Goal: Information Seeking & Learning: Learn about a topic

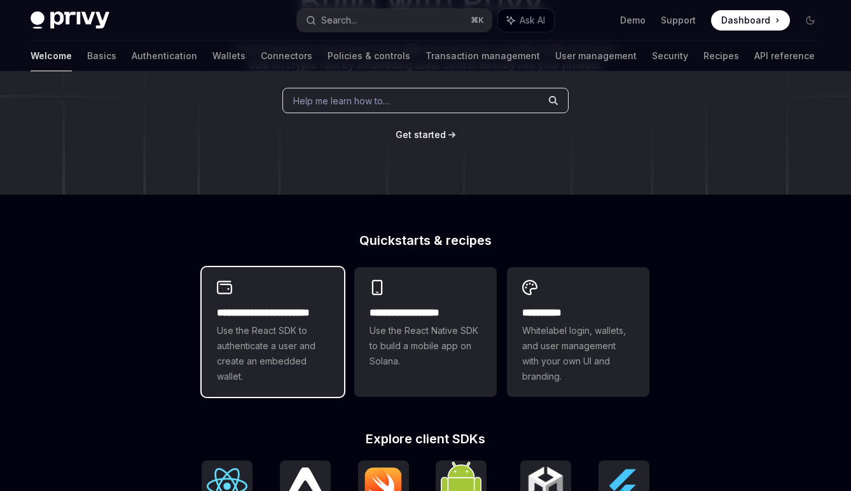
scroll to position [181, 0]
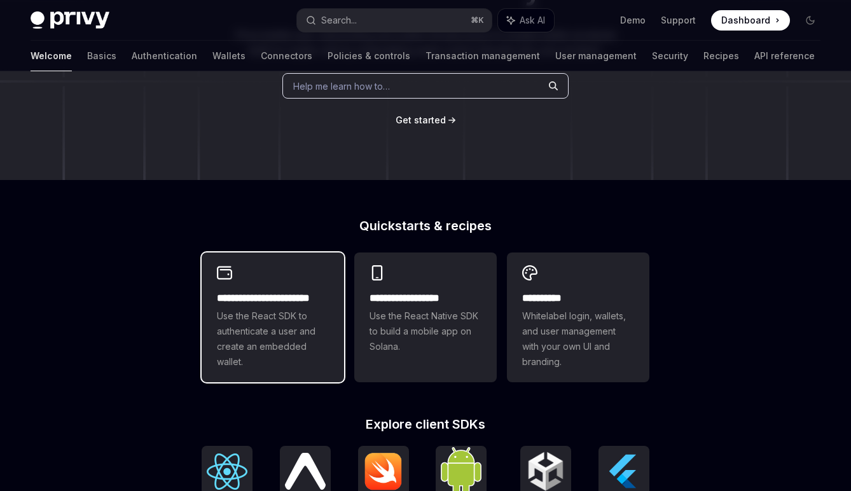
click at [302, 298] on h2 "**********" at bounding box center [273, 298] width 112 height 15
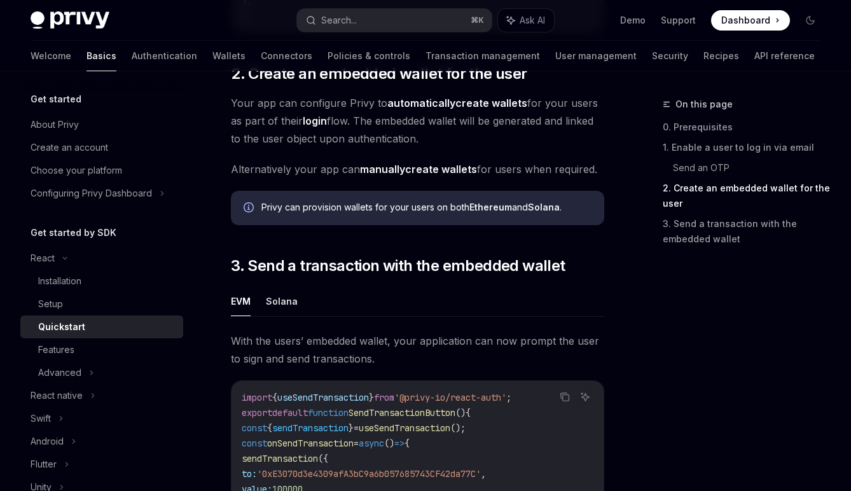
scroll to position [966, 0]
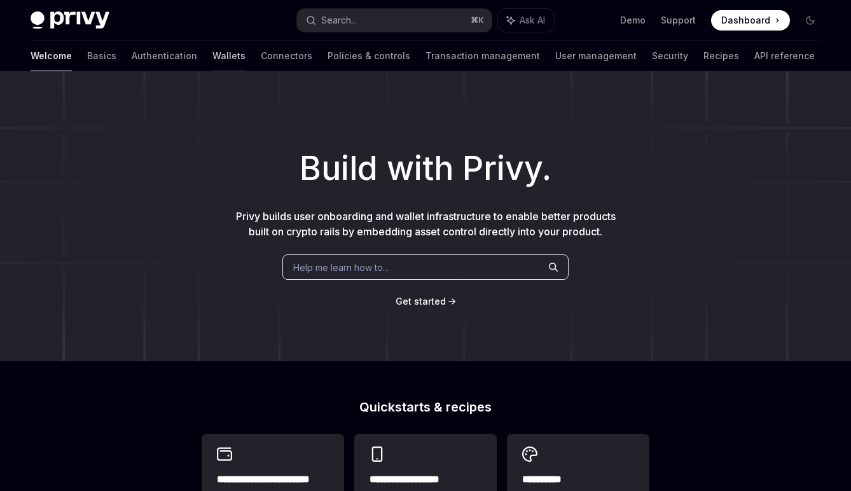
click at [212, 60] on link "Wallets" at bounding box center [228, 56] width 33 height 31
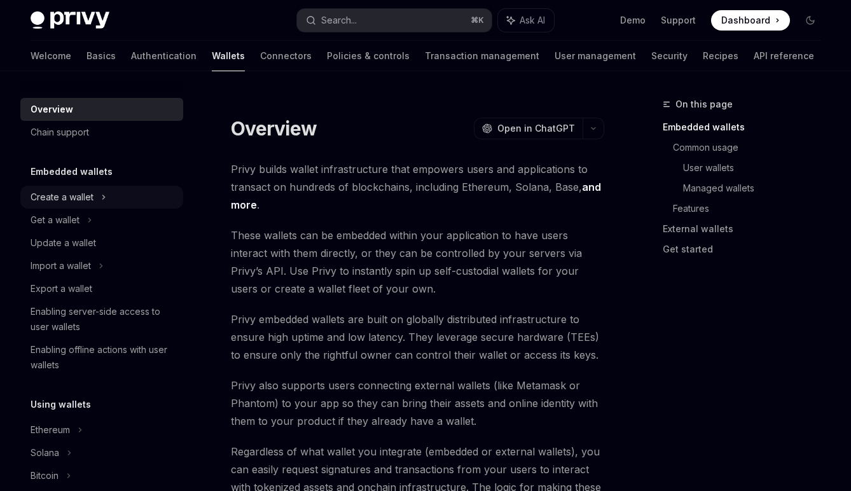
click at [106, 200] on div "Create a wallet" at bounding box center [101, 197] width 163 height 23
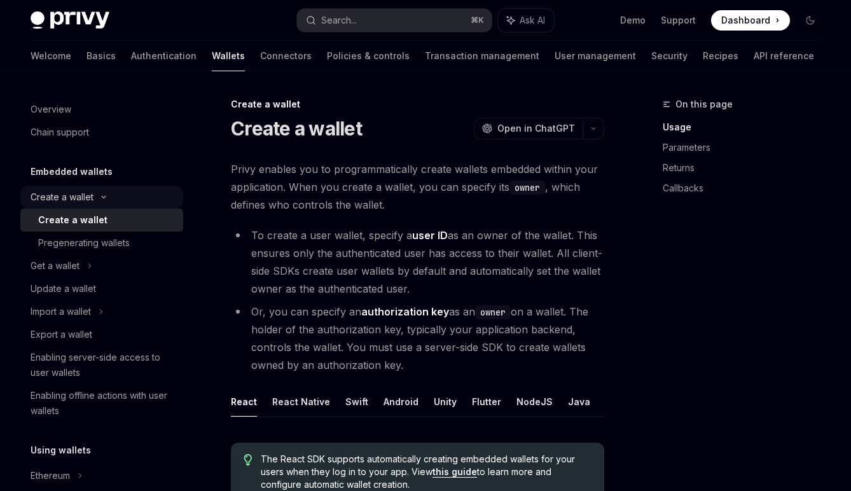
click at [102, 196] on icon at bounding box center [104, 197] width 4 height 2
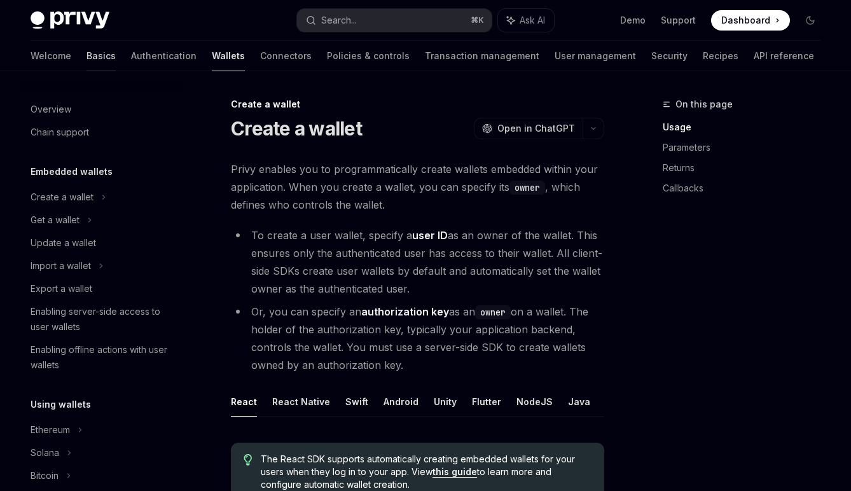
click at [86, 54] on link "Basics" at bounding box center [100, 56] width 29 height 31
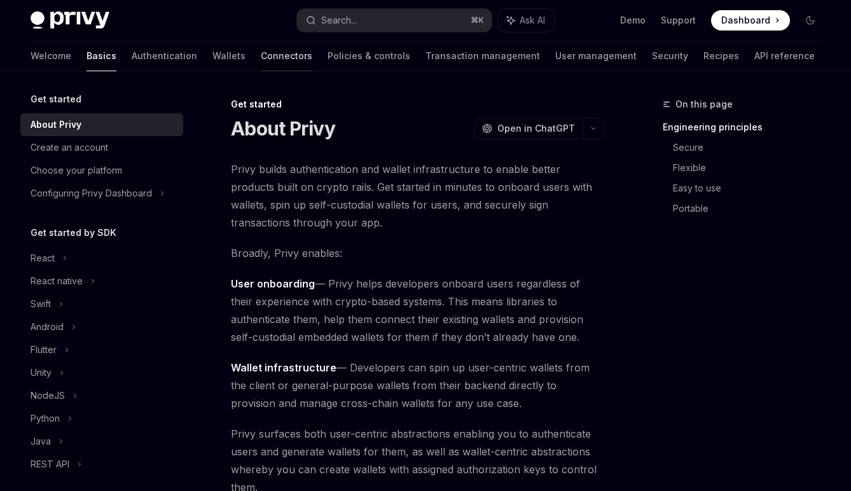
click at [261, 60] on link "Connectors" at bounding box center [287, 56] width 52 height 31
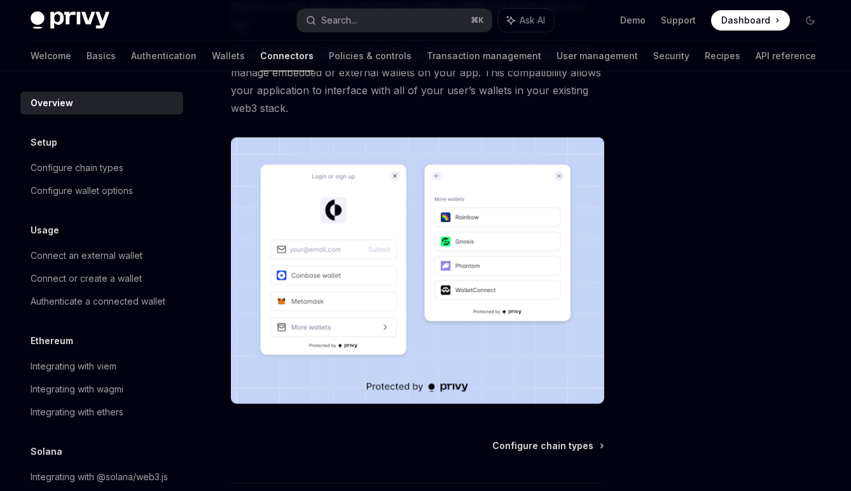
scroll to position [200, 0]
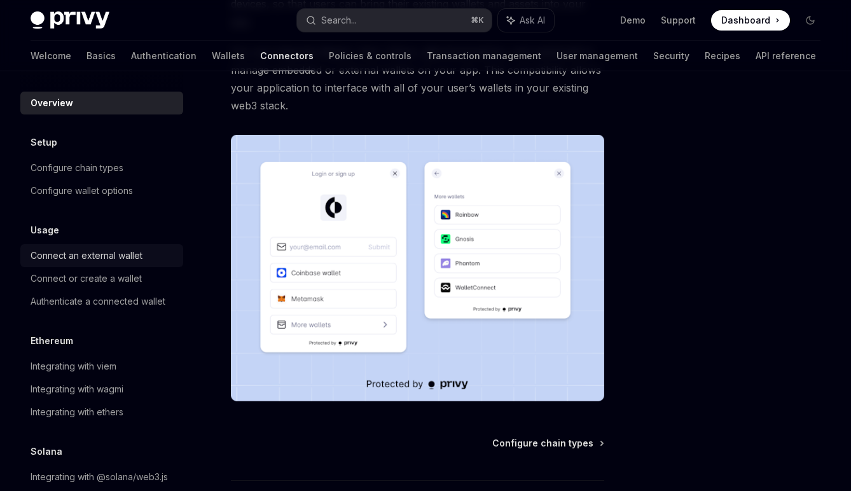
click at [137, 251] on div "Connect an external wallet" at bounding box center [87, 255] width 112 height 15
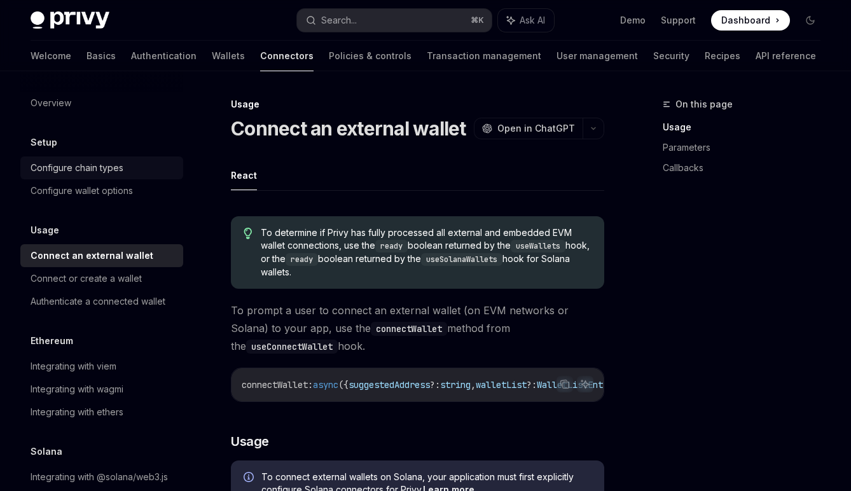
click at [119, 175] on div "Configure chain types" at bounding box center [77, 167] width 93 height 15
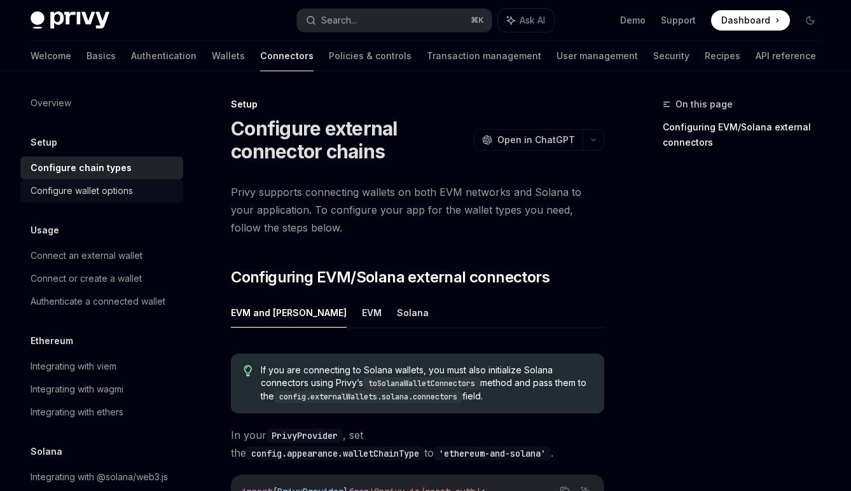
click at [118, 189] on div "Configure wallet options" at bounding box center [82, 190] width 102 height 15
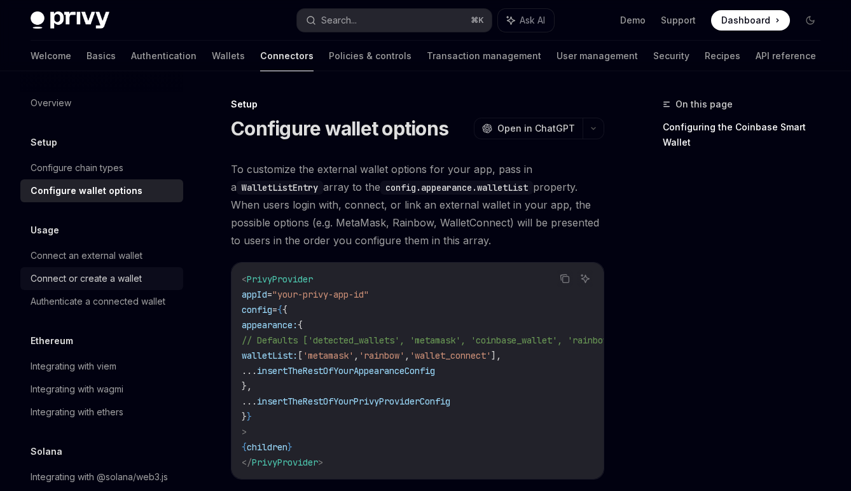
click at [124, 285] on div "Connect or create a wallet" at bounding box center [86, 278] width 111 height 15
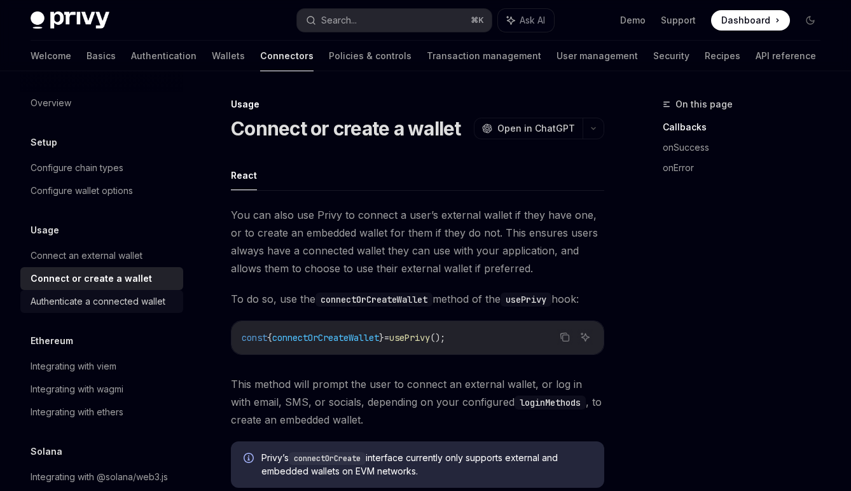
click at [124, 294] on div "Authenticate a connected wallet" at bounding box center [98, 301] width 135 height 15
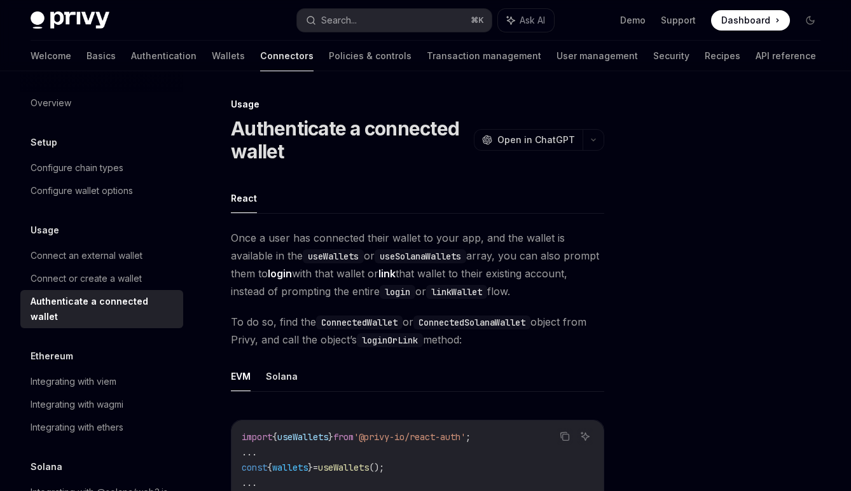
scroll to position [23, 0]
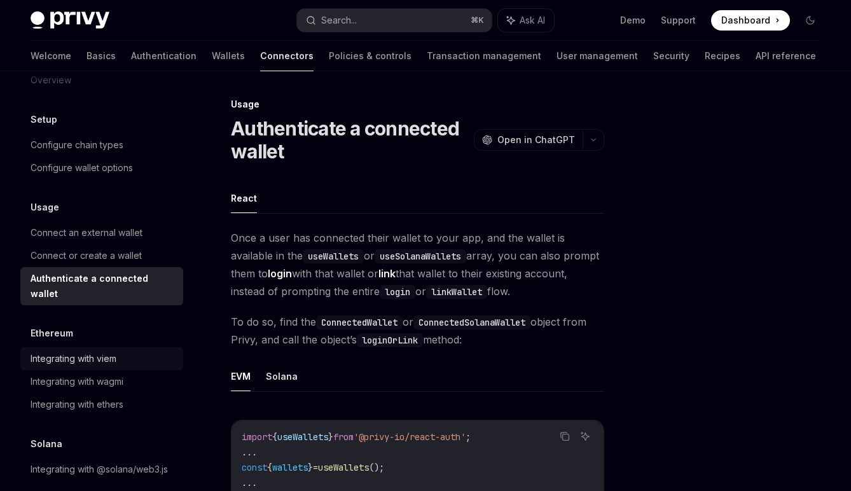
click at [121, 351] on div "Integrating with viem" at bounding box center [103, 358] width 145 height 15
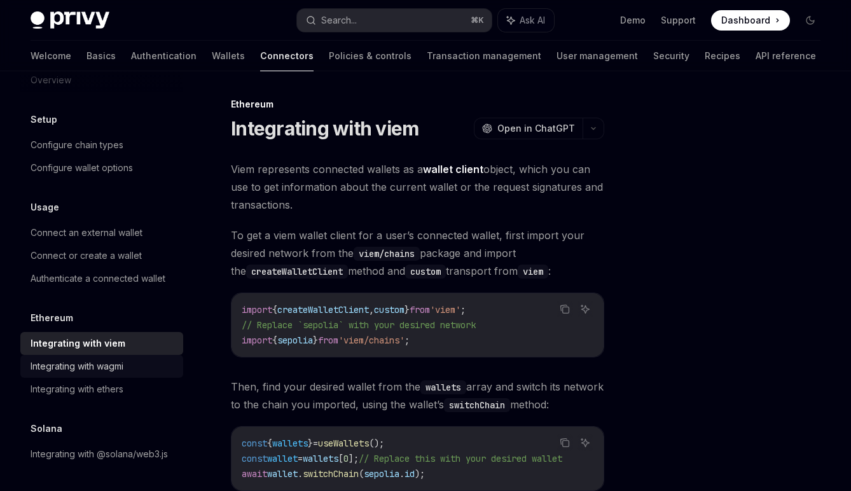
click at [122, 369] on div "Integrating with wagmi" at bounding box center [77, 366] width 93 height 15
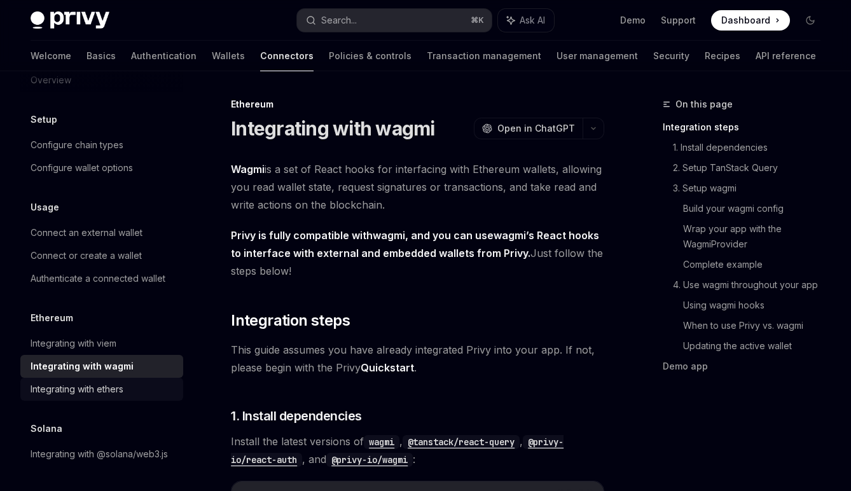
click at [121, 387] on div "Integrating with ethers" at bounding box center [77, 388] width 93 height 15
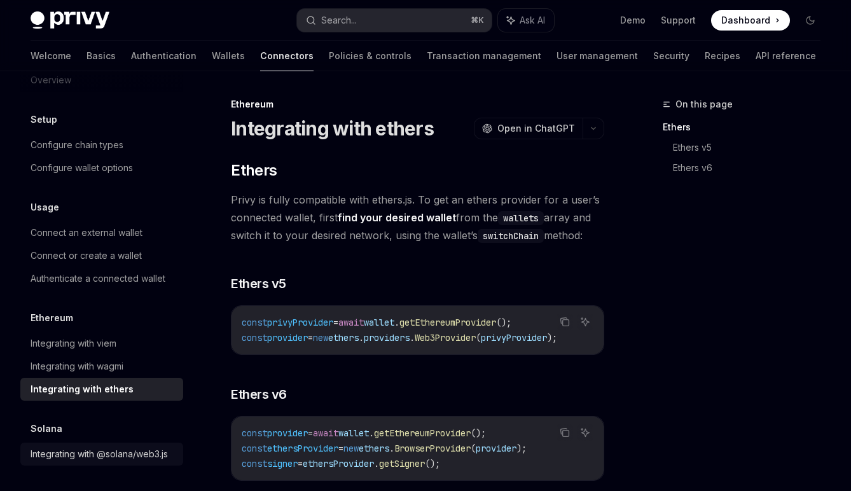
click at [130, 450] on div "Integrating with @solana/web3.js" at bounding box center [99, 453] width 137 height 15
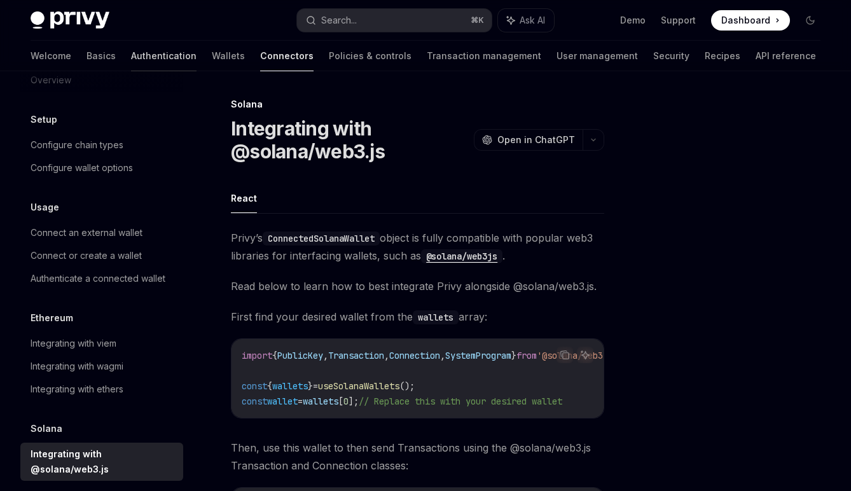
click at [131, 63] on link "Authentication" at bounding box center [163, 56] width 65 height 31
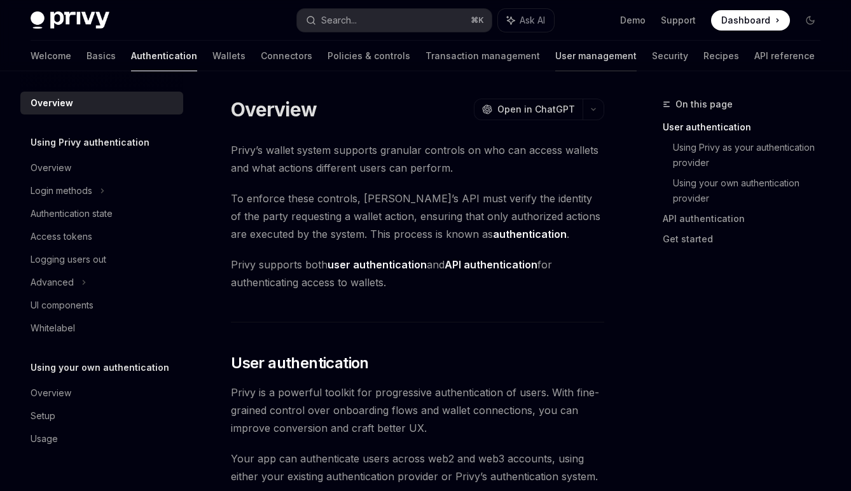
click at [555, 50] on link "User management" at bounding box center [595, 56] width 81 height 31
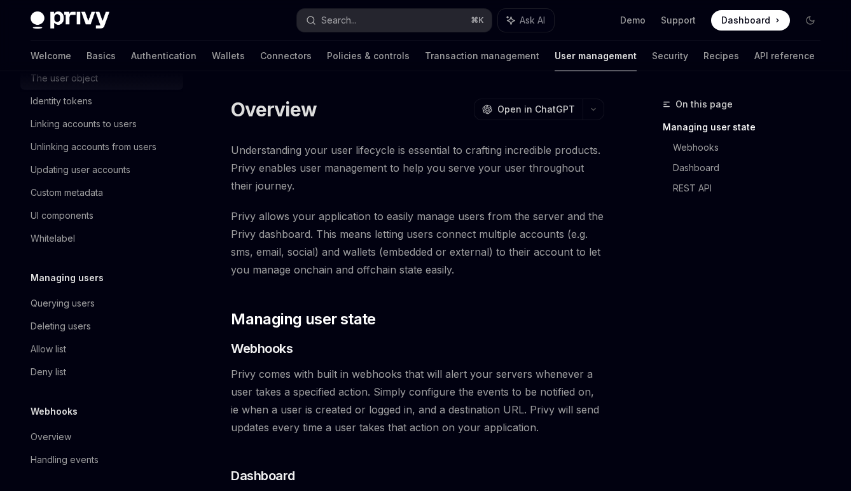
scroll to position [229, 0]
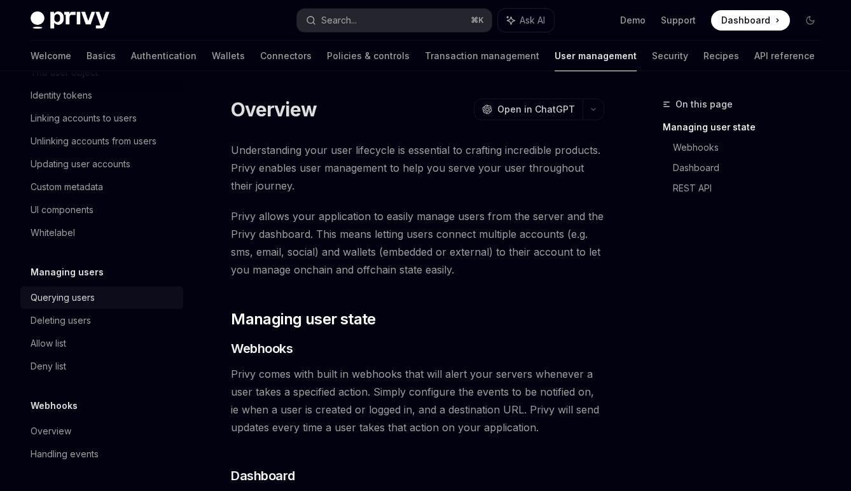
click at [124, 289] on link "Querying users" at bounding box center [101, 297] width 163 height 23
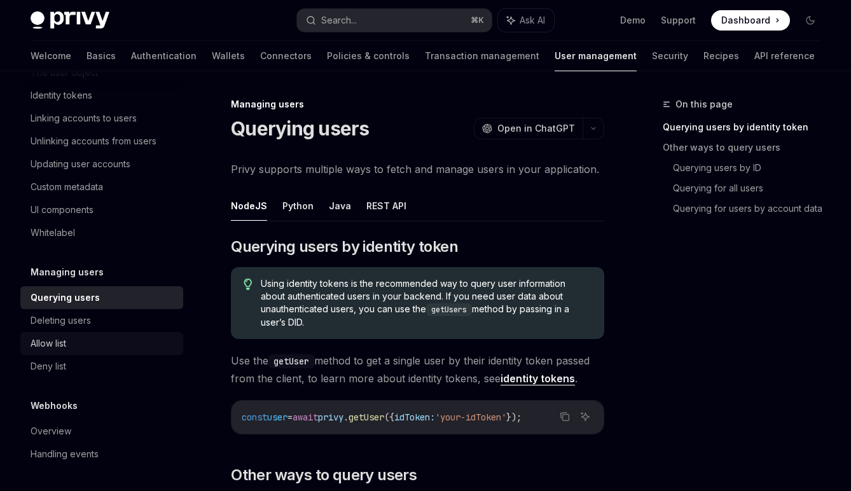
click at [121, 348] on div "Allow list" at bounding box center [103, 343] width 145 height 15
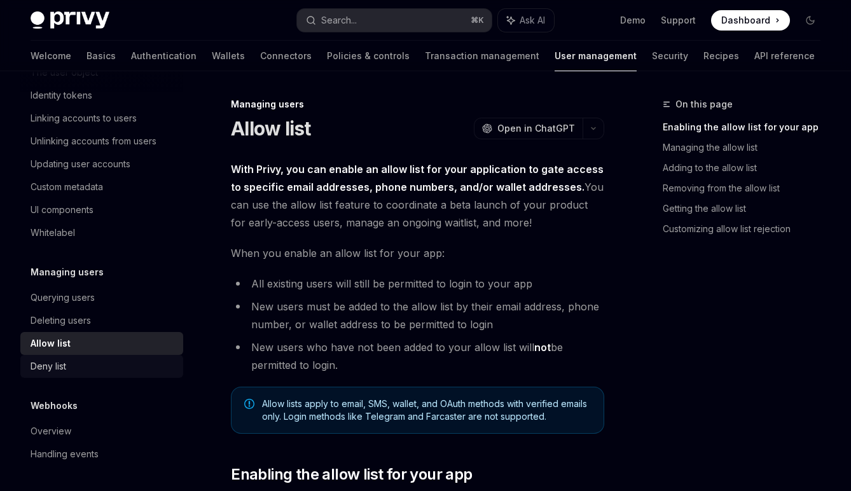
click at [116, 363] on div "Deny list" at bounding box center [103, 366] width 145 height 15
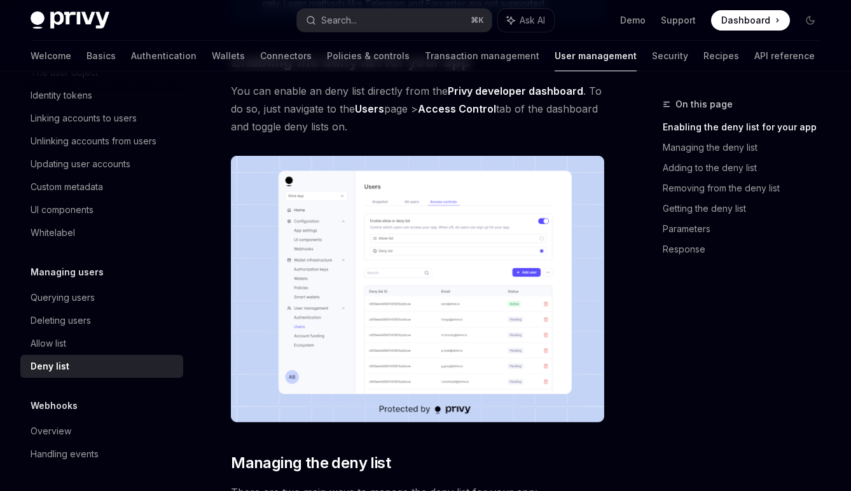
scroll to position [362, 0]
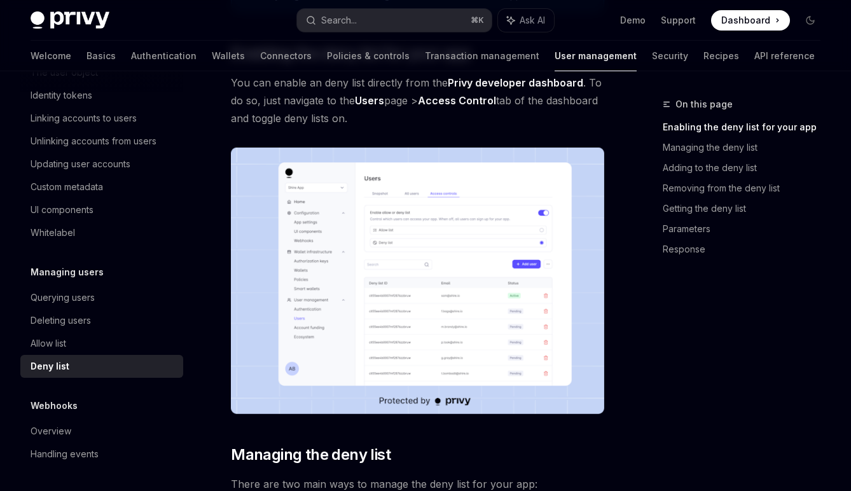
click at [401, 350] on img at bounding box center [417, 281] width 373 height 266
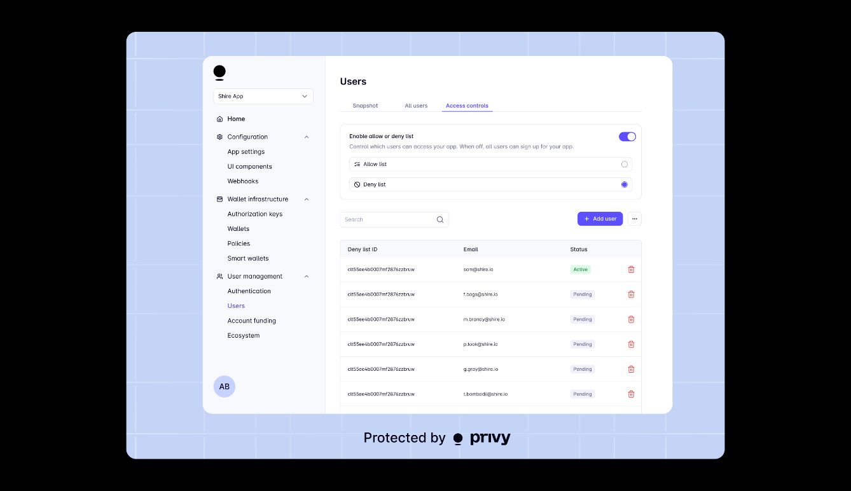
click at [373, 270] on img at bounding box center [426, 245] width 598 height 427
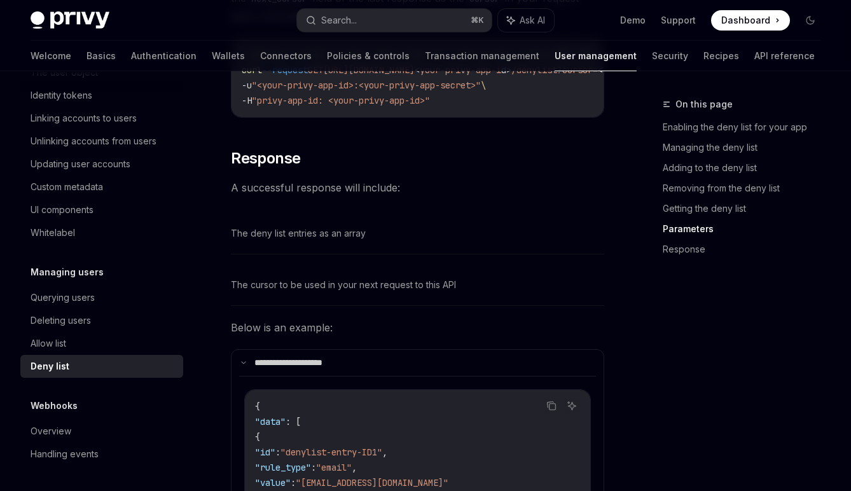
scroll to position [3533, 0]
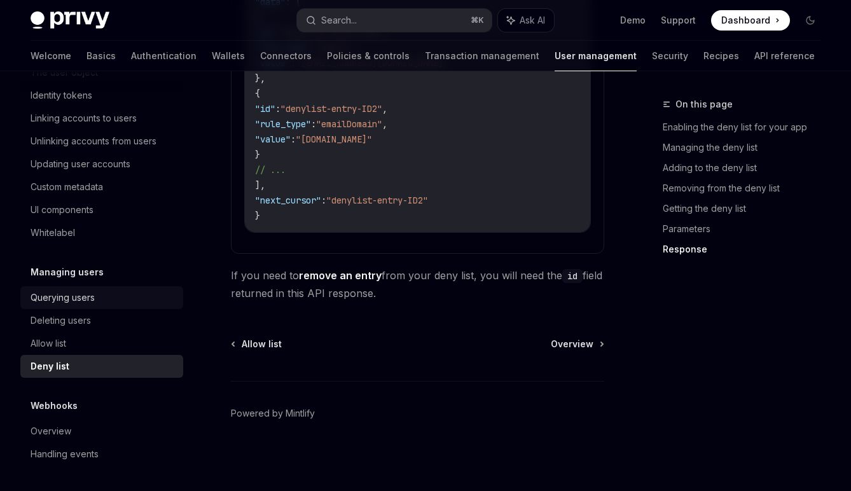
click at [99, 296] on div "Querying users" at bounding box center [103, 297] width 145 height 15
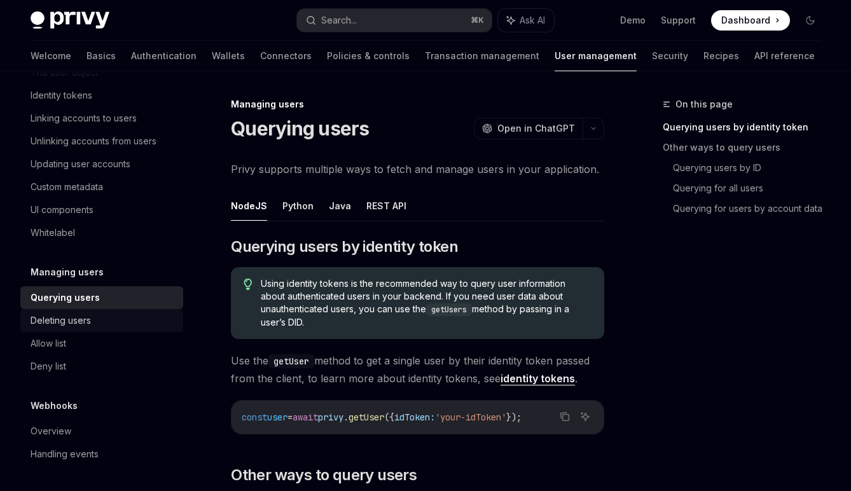
click at [100, 315] on div "Deleting users" at bounding box center [103, 320] width 145 height 15
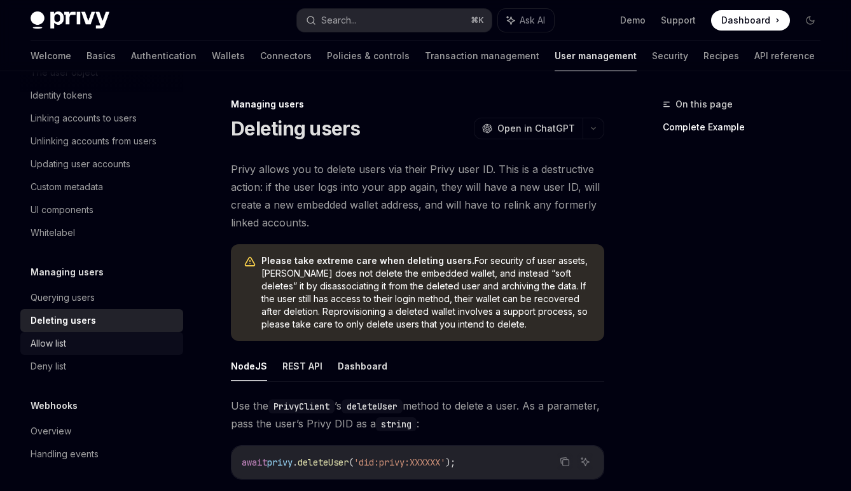
click at [90, 338] on div "Allow list" at bounding box center [103, 343] width 145 height 15
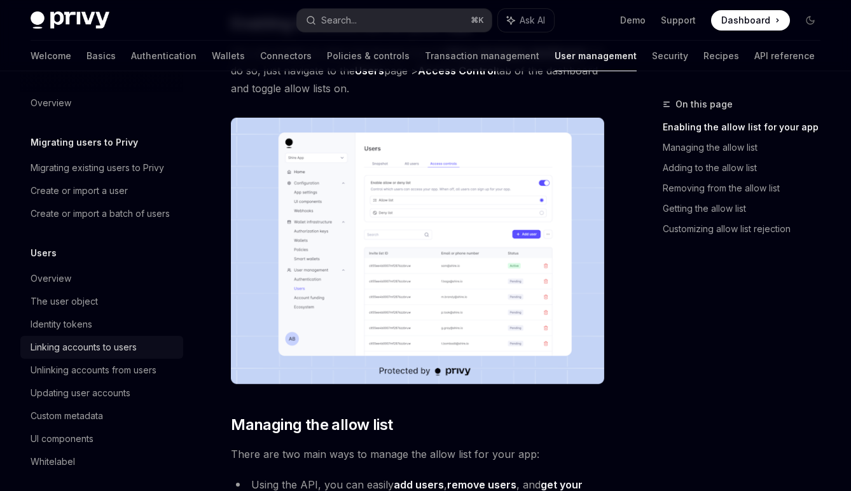
click at [123, 344] on div "Linking accounts to users" at bounding box center [84, 347] width 106 height 15
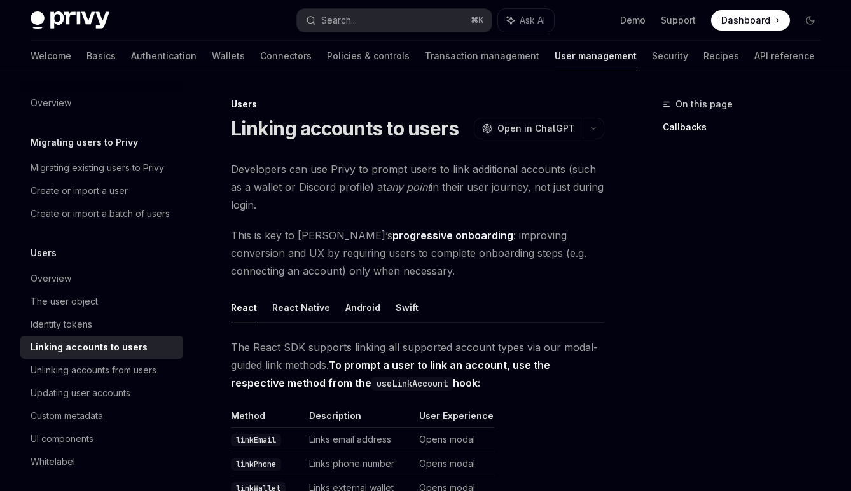
click at [106, 38] on div "Privy Docs home page Search... ⌘ K Ask AI Demo Support Dashboard Dashboard Sear…" at bounding box center [426, 20] width 790 height 41
click at [131, 55] on link "Authentication" at bounding box center [163, 56] width 65 height 31
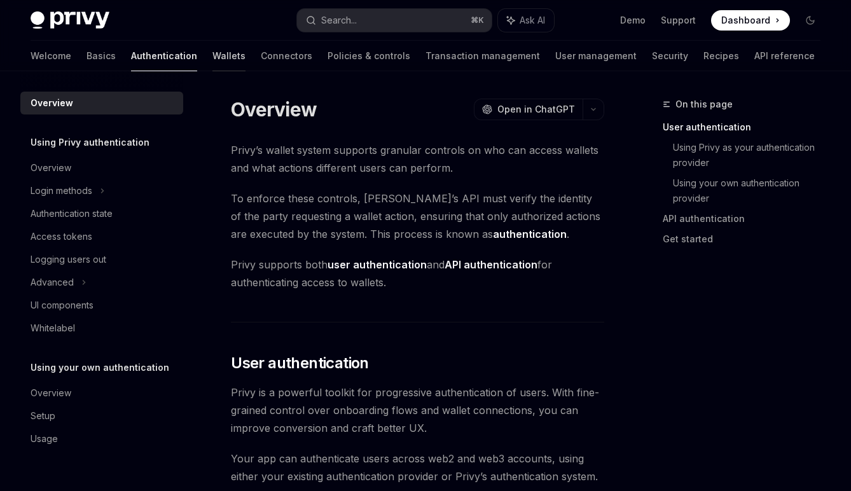
click at [212, 57] on link "Wallets" at bounding box center [228, 56] width 33 height 31
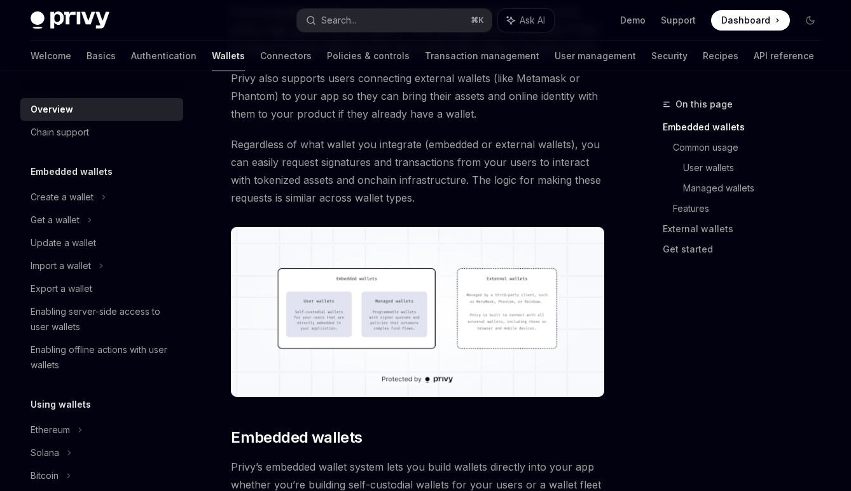
scroll to position [335, 0]
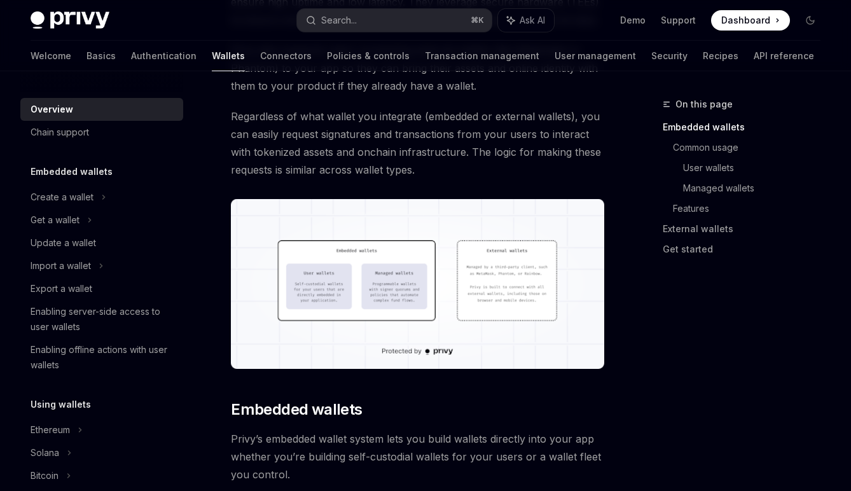
click at [395, 289] on img at bounding box center [417, 284] width 373 height 170
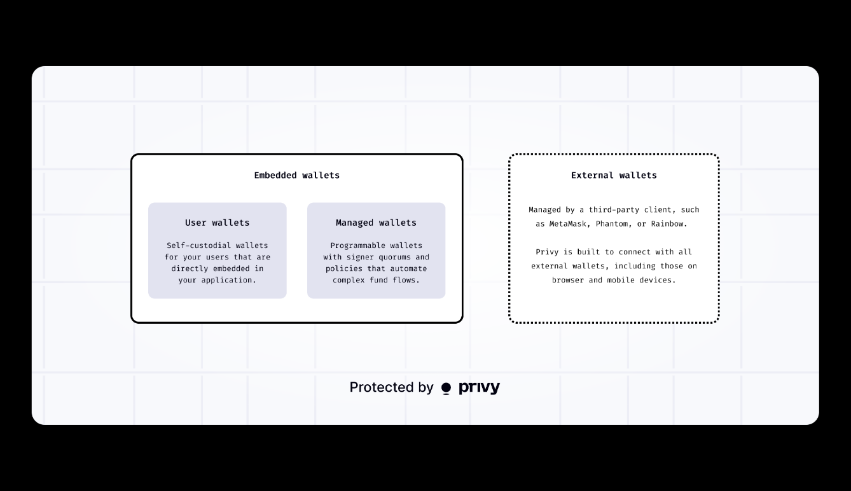
click at [395, 289] on img at bounding box center [425, 245] width 787 height 359
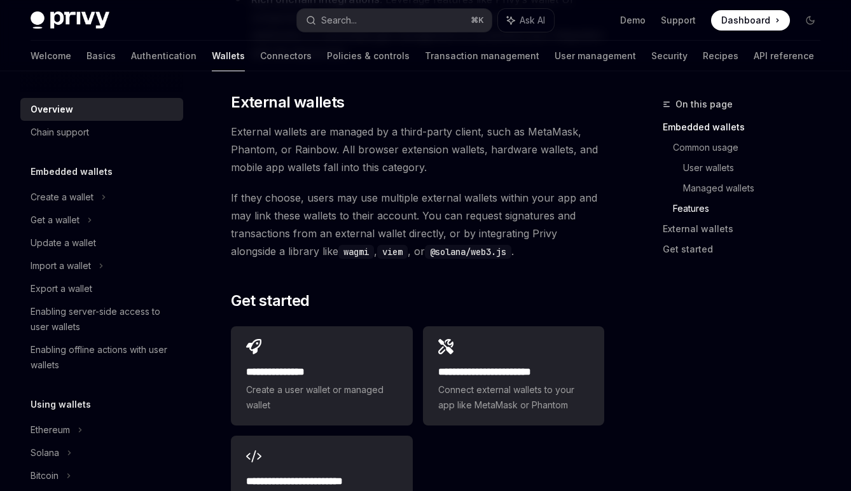
scroll to position [2304, 0]
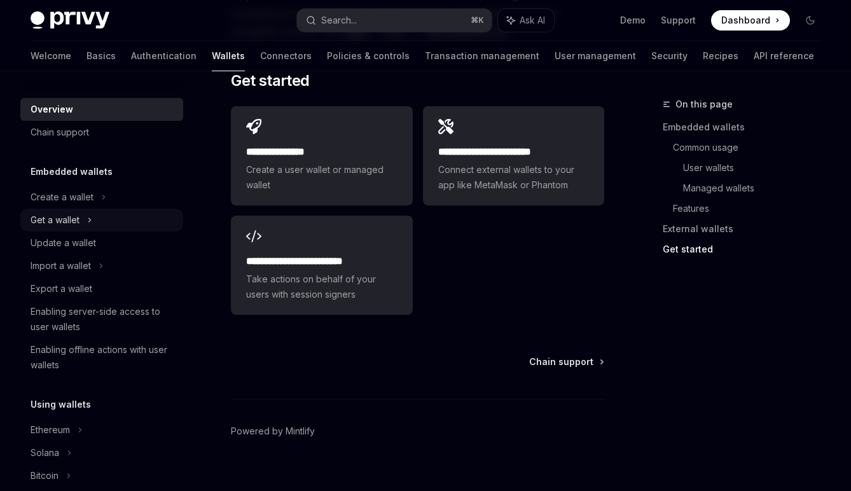
click at [90, 221] on icon at bounding box center [90, 220] width 2 height 4
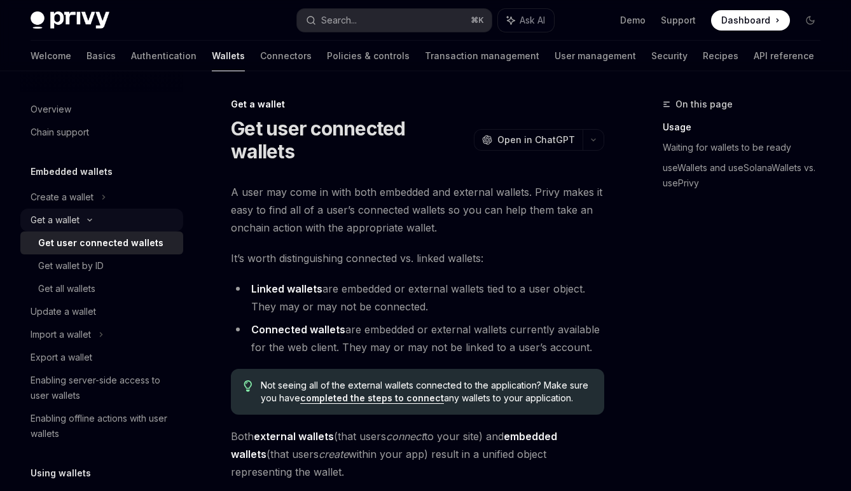
click at [90, 221] on icon at bounding box center [89, 219] width 15 height 5
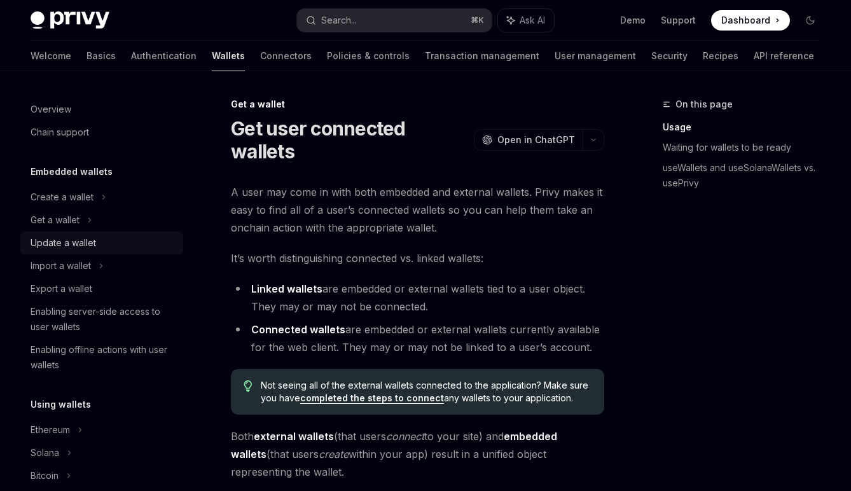
click at [97, 244] on div "Update a wallet" at bounding box center [103, 242] width 145 height 15
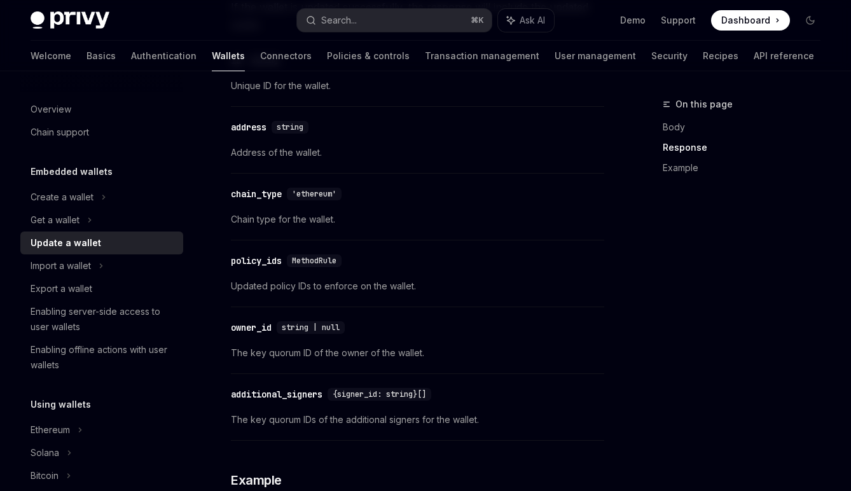
scroll to position [959, 0]
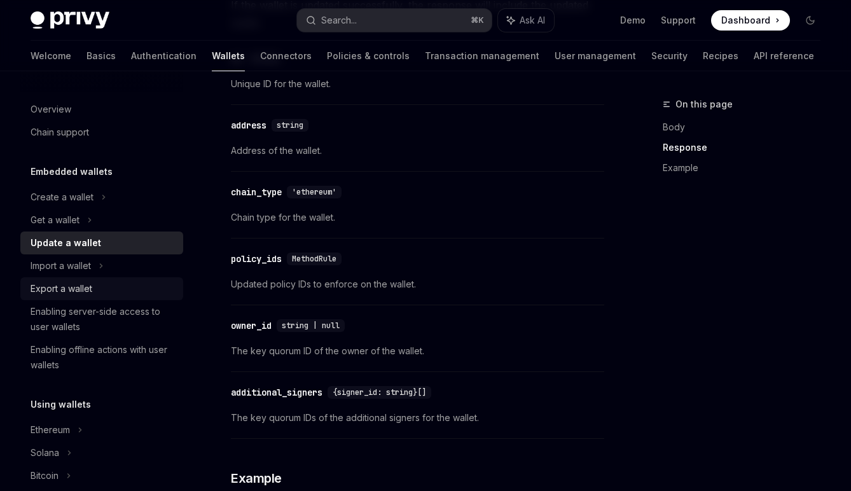
click at [90, 291] on div "Export a wallet" at bounding box center [62, 288] width 62 height 15
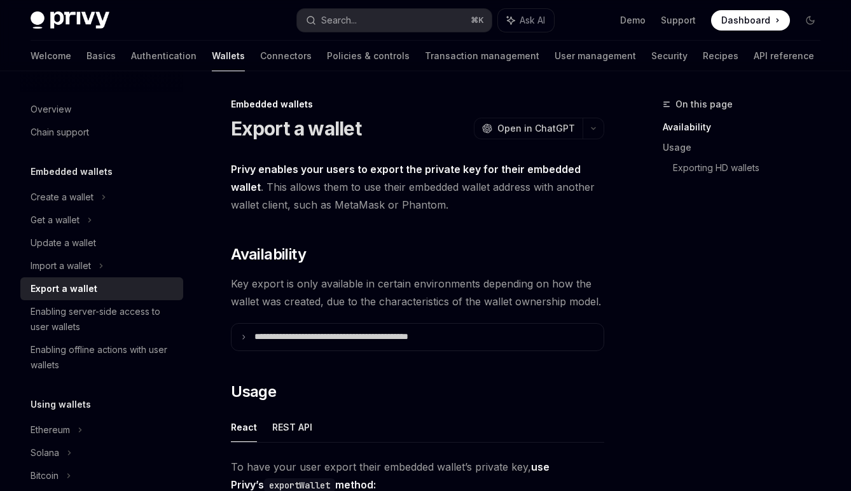
click at [81, 3] on div "Privy Docs home page Search... ⌘ K Ask AI Demo Support Dashboard Dashboard Sear…" at bounding box center [426, 20] width 790 height 41
click at [81, 15] on img at bounding box center [70, 20] width 79 height 18
type textarea "*"
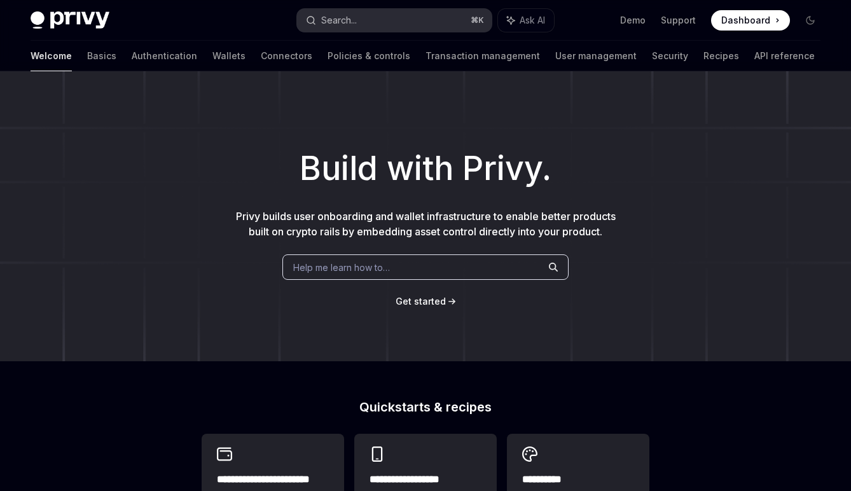
click at [395, 24] on button "Search... ⌘ K" at bounding box center [394, 20] width 194 height 23
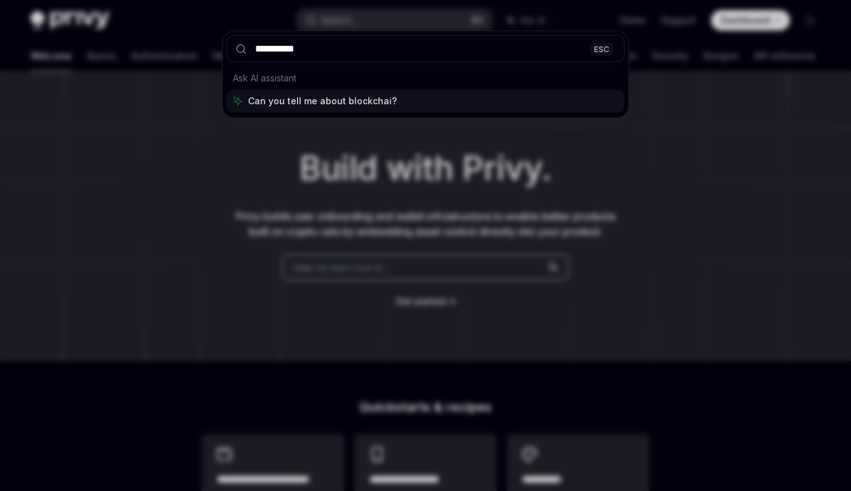
type input "**********"
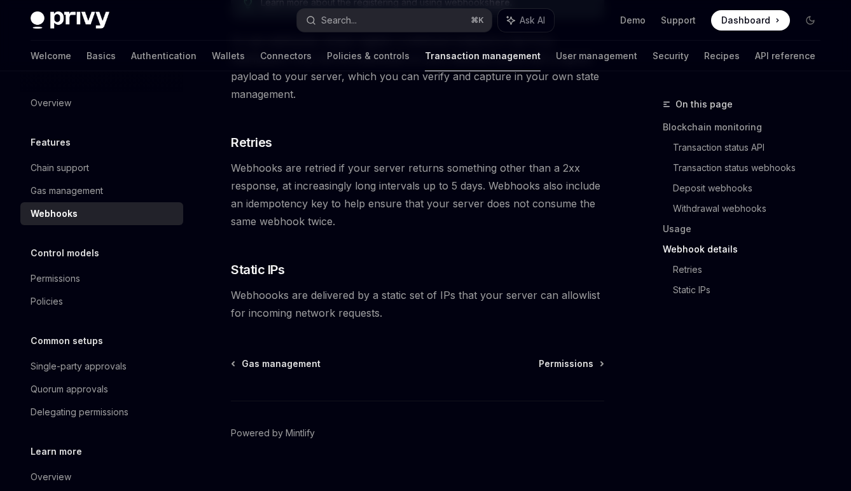
scroll to position [985, 0]
click at [95, 27] on img at bounding box center [70, 20] width 79 height 18
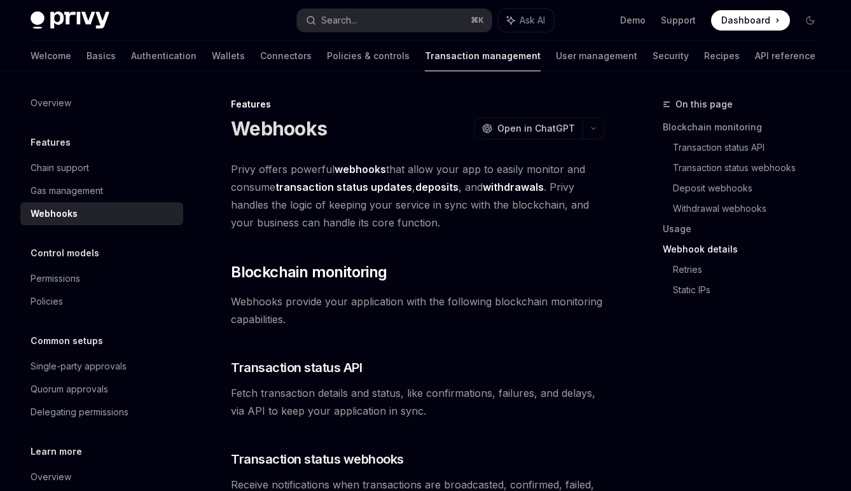
type textarea "*"
